Goal: Information Seeking & Learning: Find specific fact

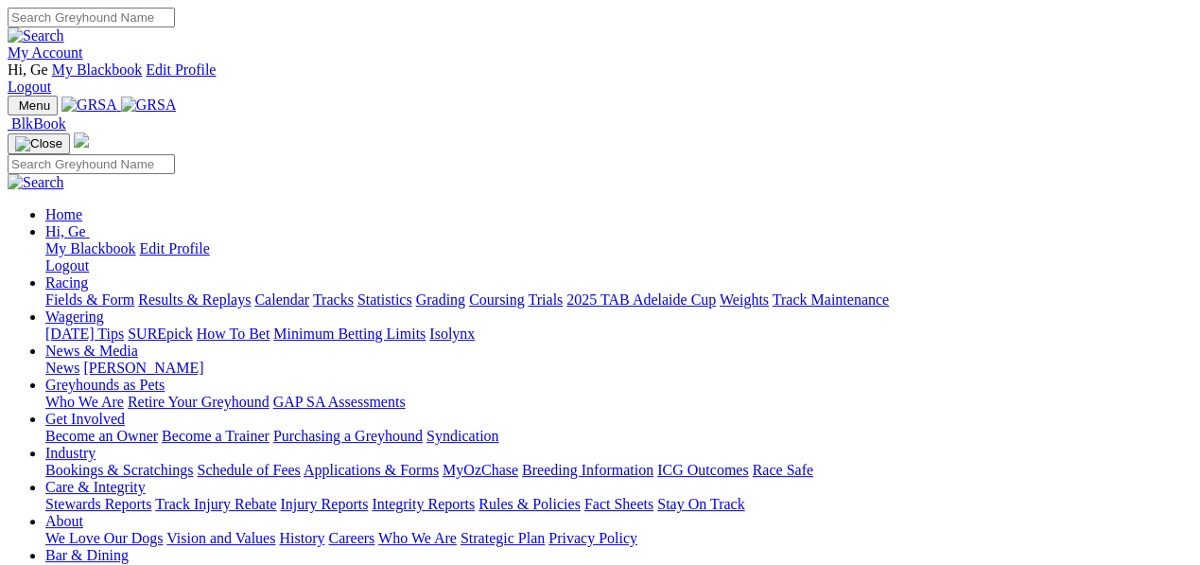
click at [88, 274] on link "Racing" at bounding box center [66, 282] width 43 height 16
click at [412, 291] on link "Statistics" at bounding box center [385, 299] width 55 height 16
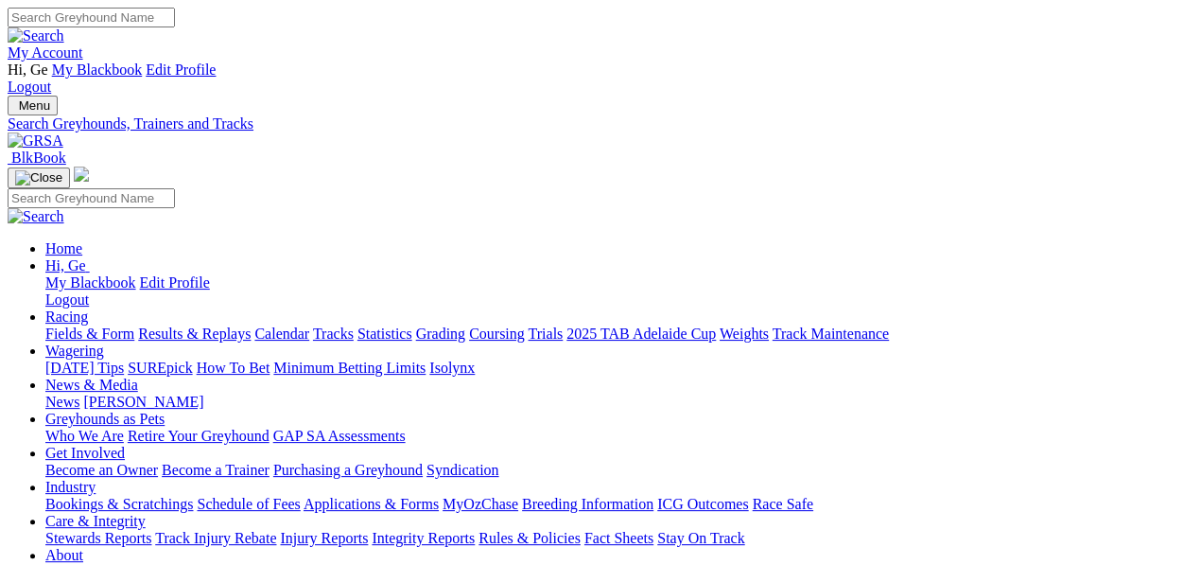
select select "mandurah"
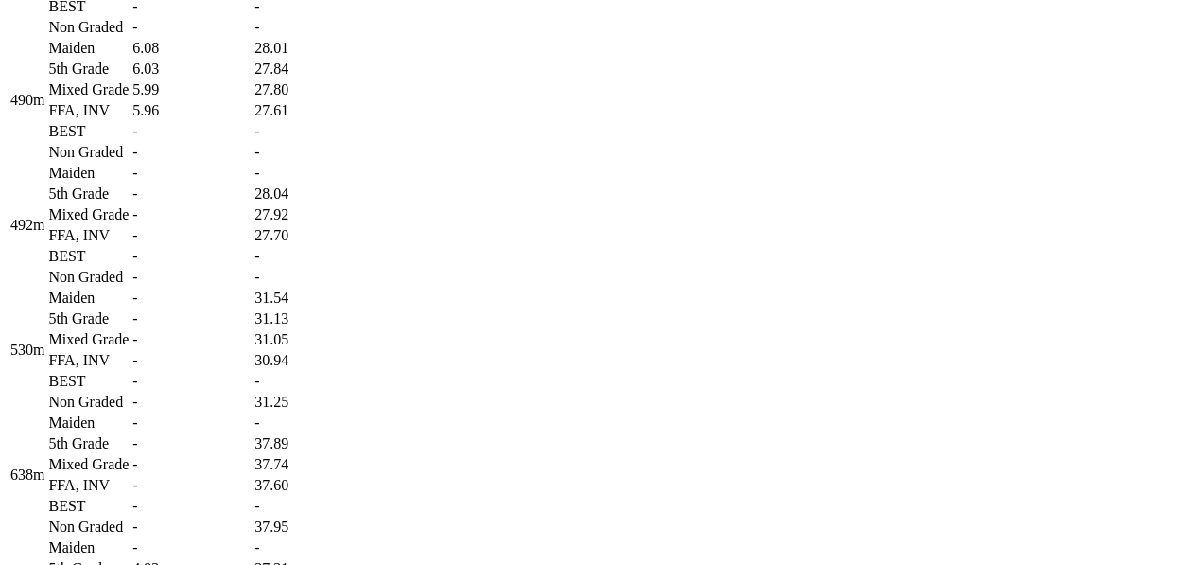
scroll to position [2522, 0]
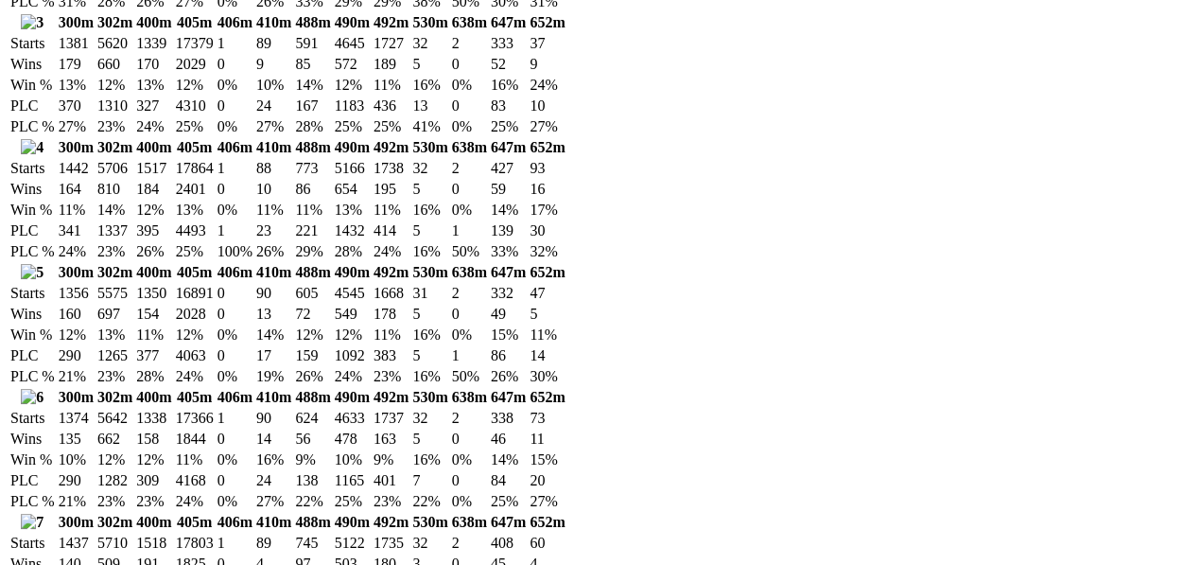
scroll to position [3468, 0]
